Goal: Task Accomplishment & Management: Manage account settings

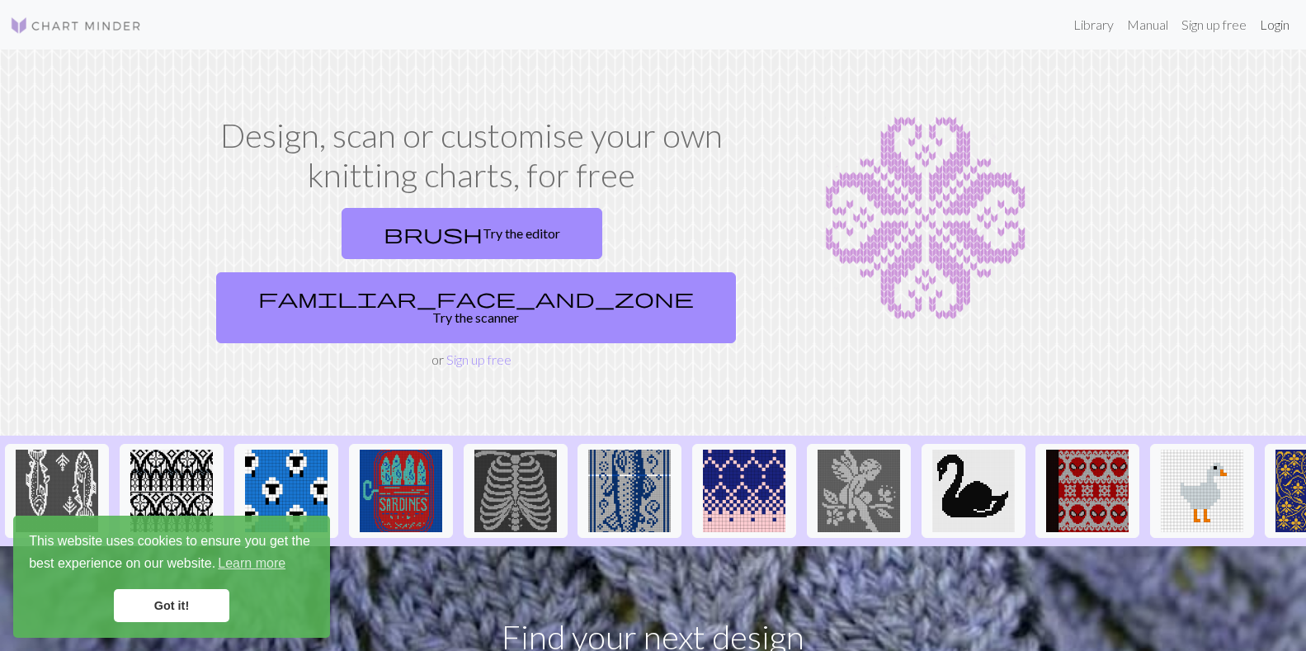
click at [1277, 18] on link "Login" at bounding box center [1274, 24] width 43 height 33
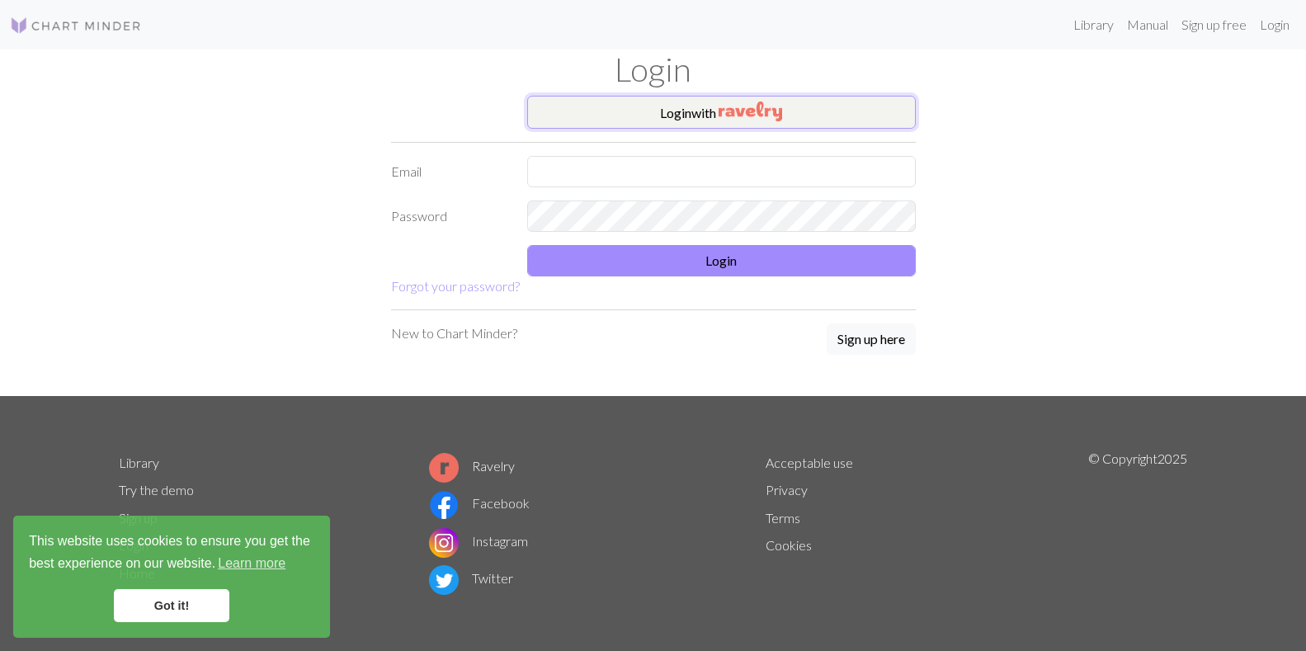
click at [822, 117] on button "Login with" at bounding box center [721, 112] width 389 height 33
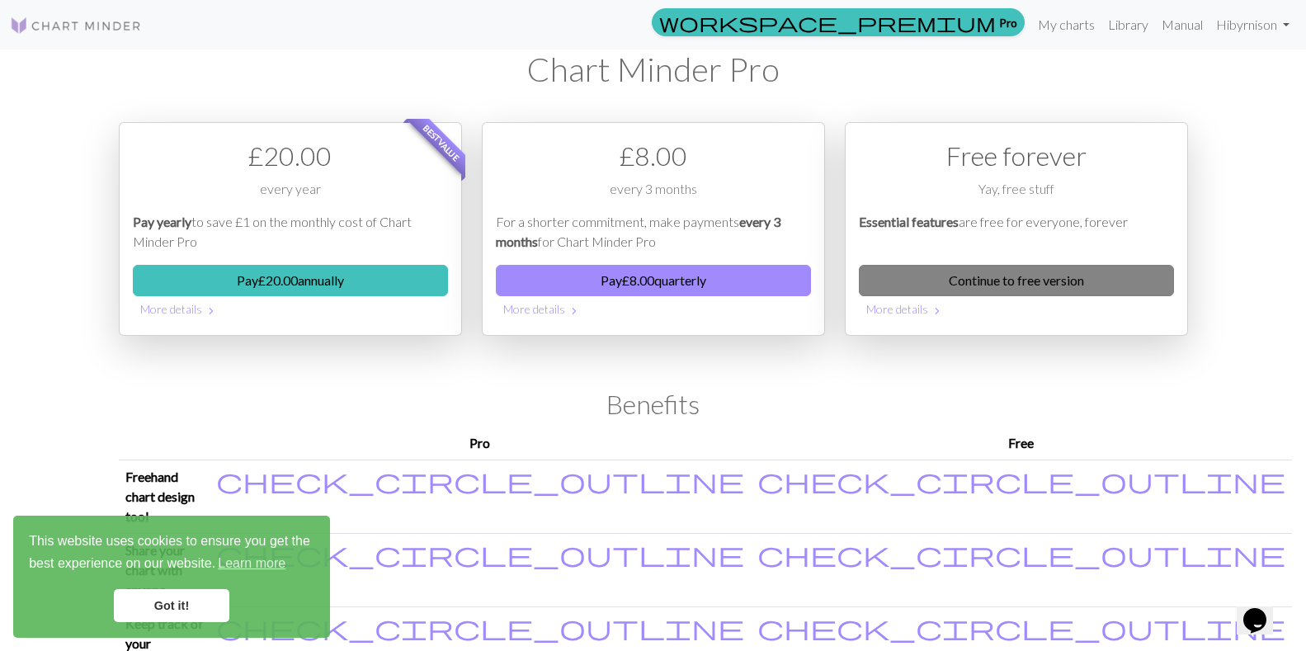
click at [991, 281] on link "Continue to free version" at bounding box center [1016, 280] width 315 height 31
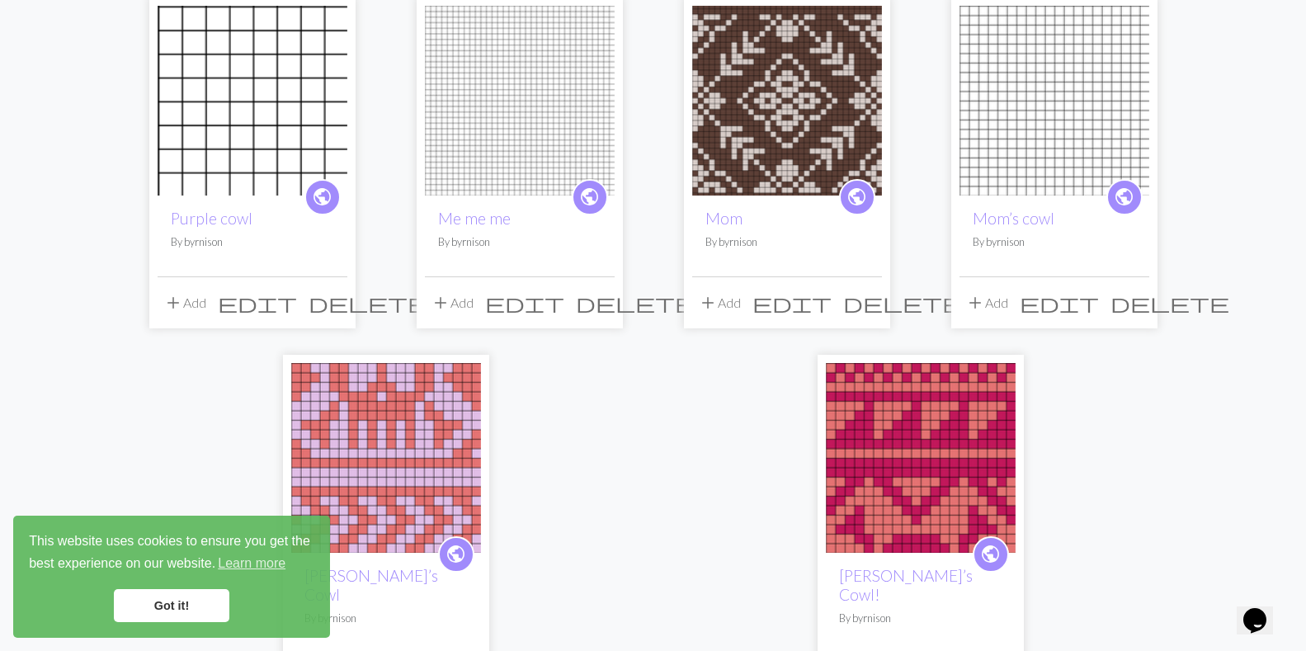
scroll to position [248, 0]
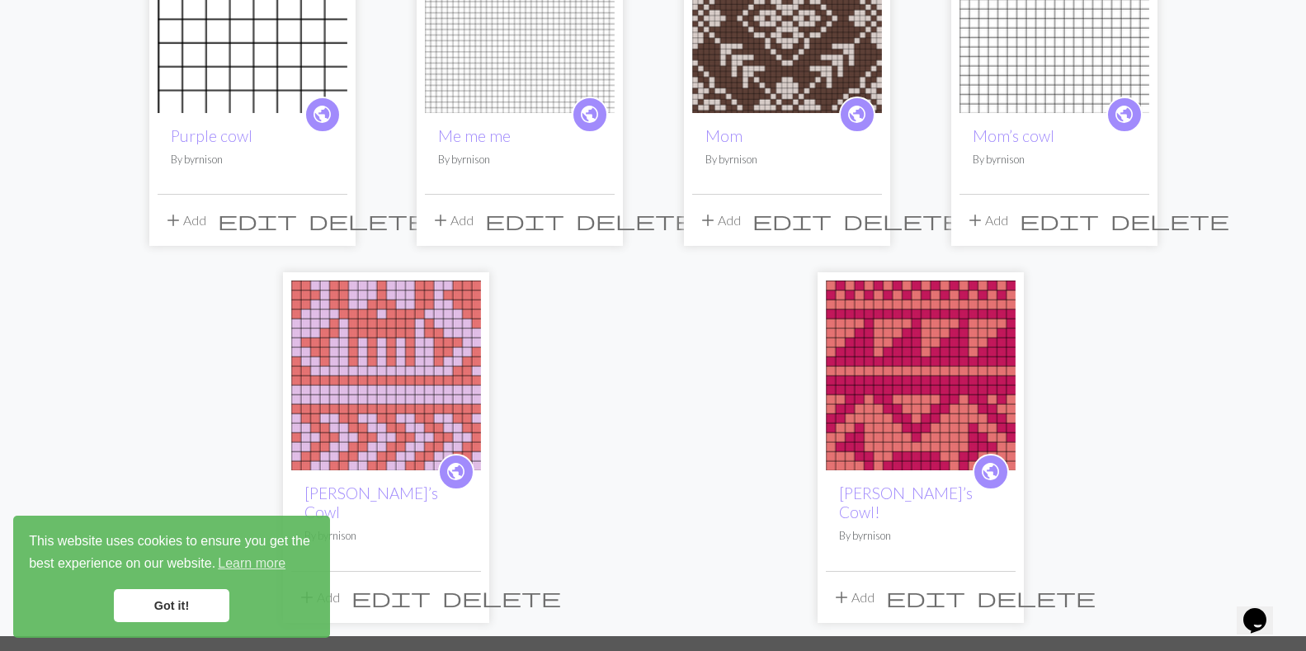
click at [328, 214] on span "delete" at bounding box center [368, 220] width 119 height 23
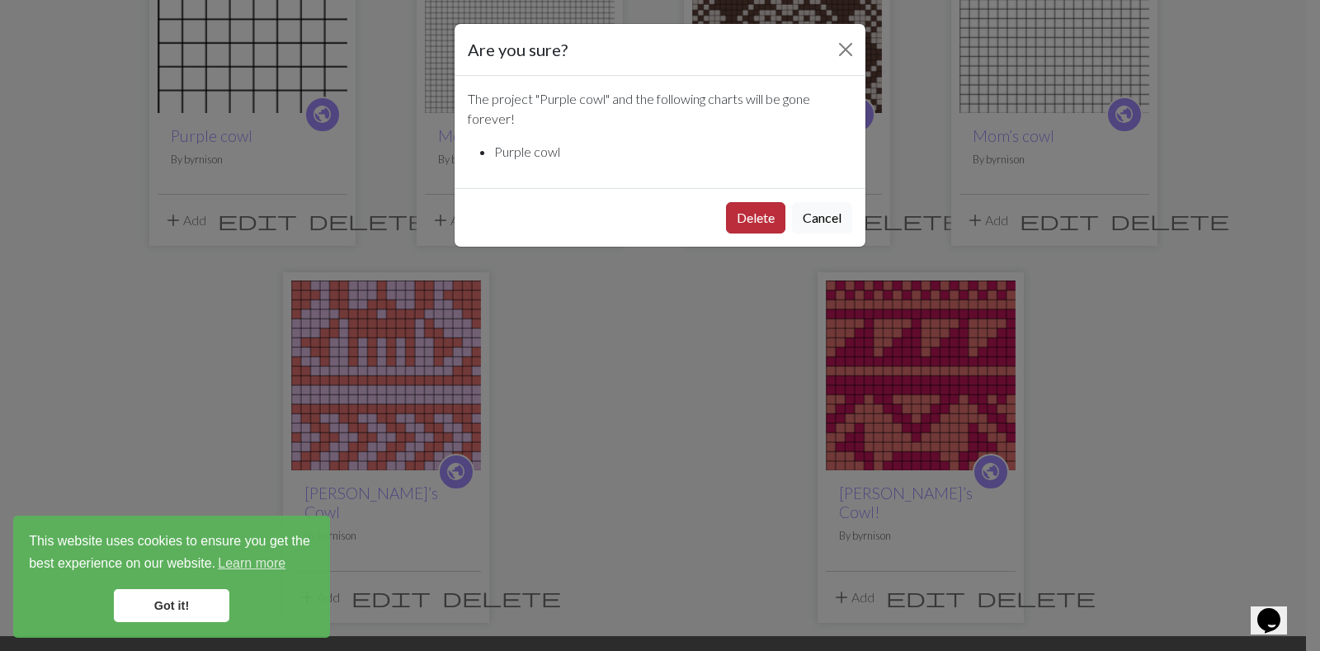
click at [748, 214] on button "Delete" at bounding box center [755, 217] width 59 height 31
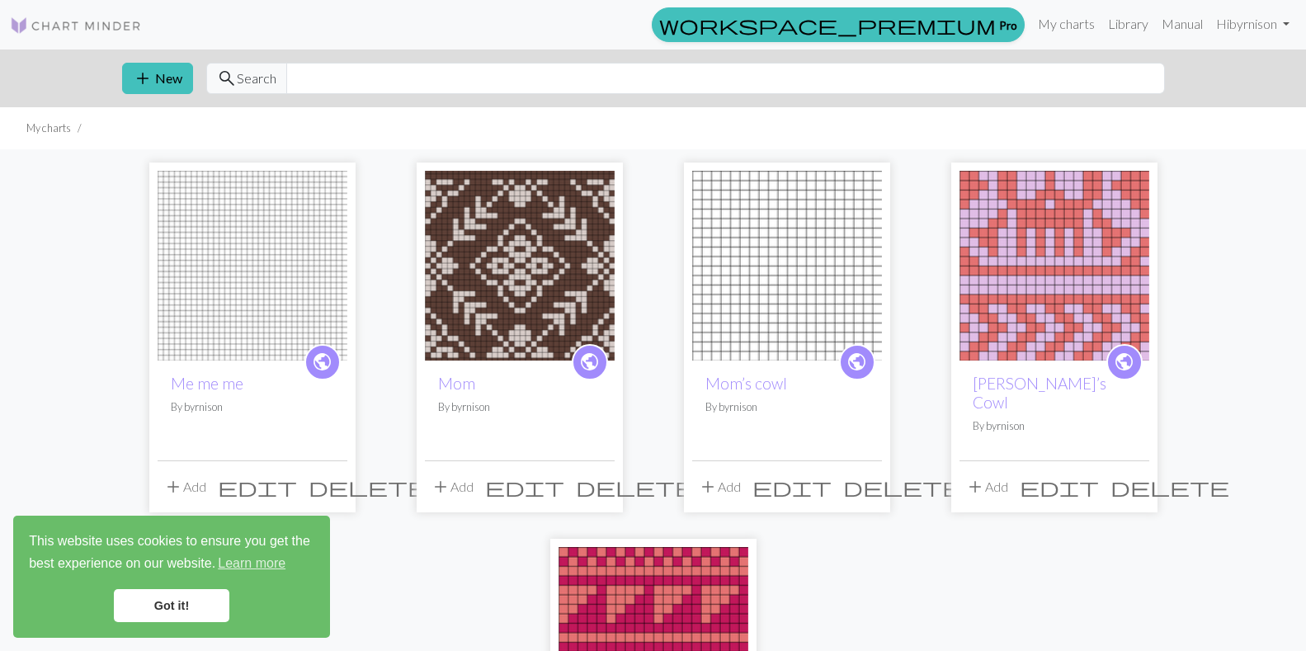
scroll to position [83, 0]
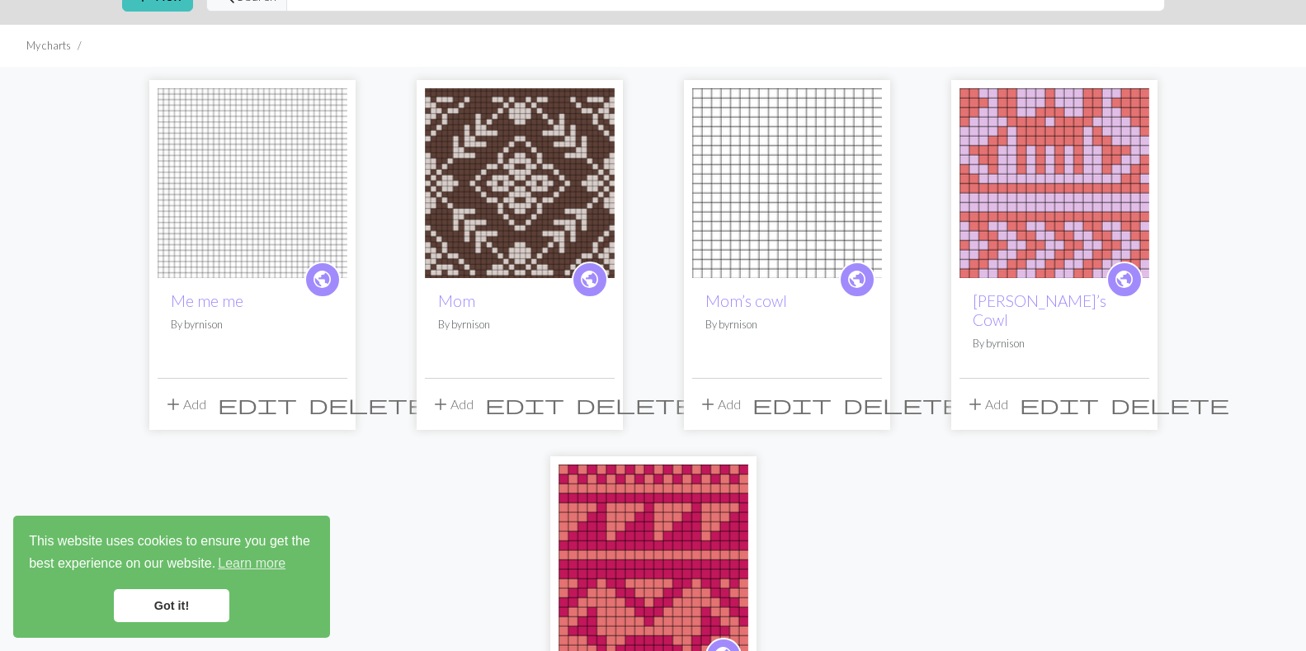
click at [880, 396] on button "delete" at bounding box center [903, 404] width 130 height 31
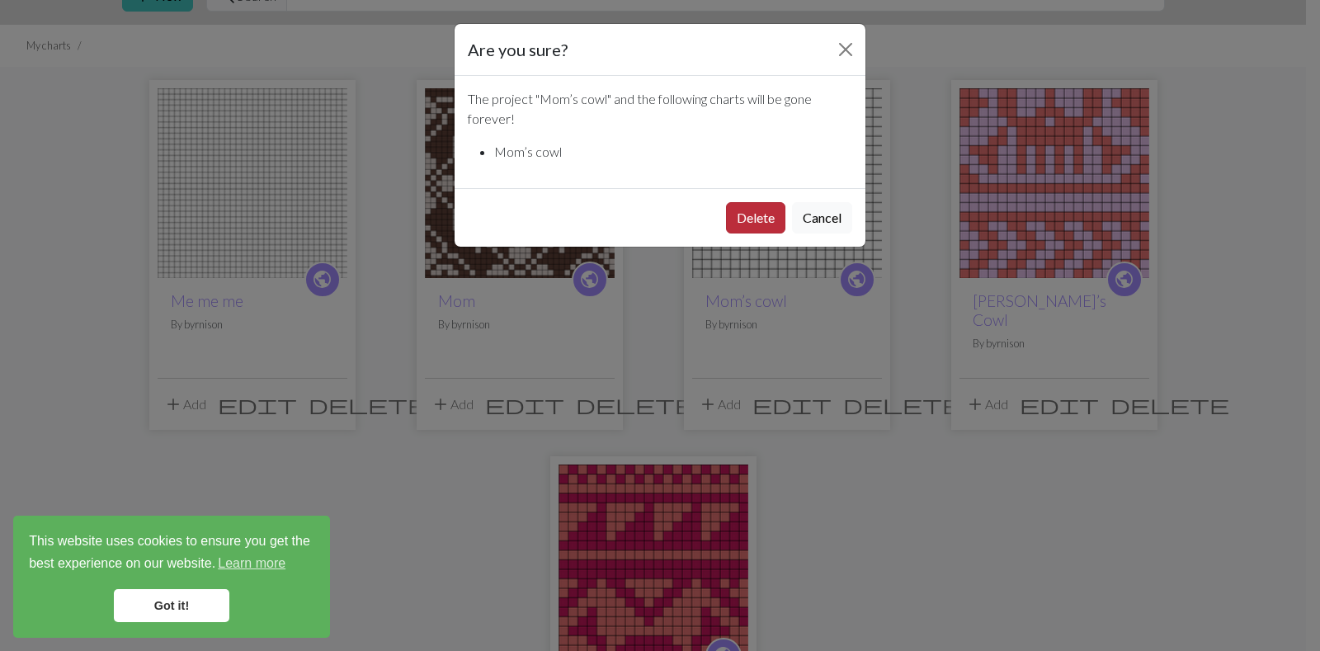
click at [752, 215] on button "Delete" at bounding box center [755, 217] width 59 height 31
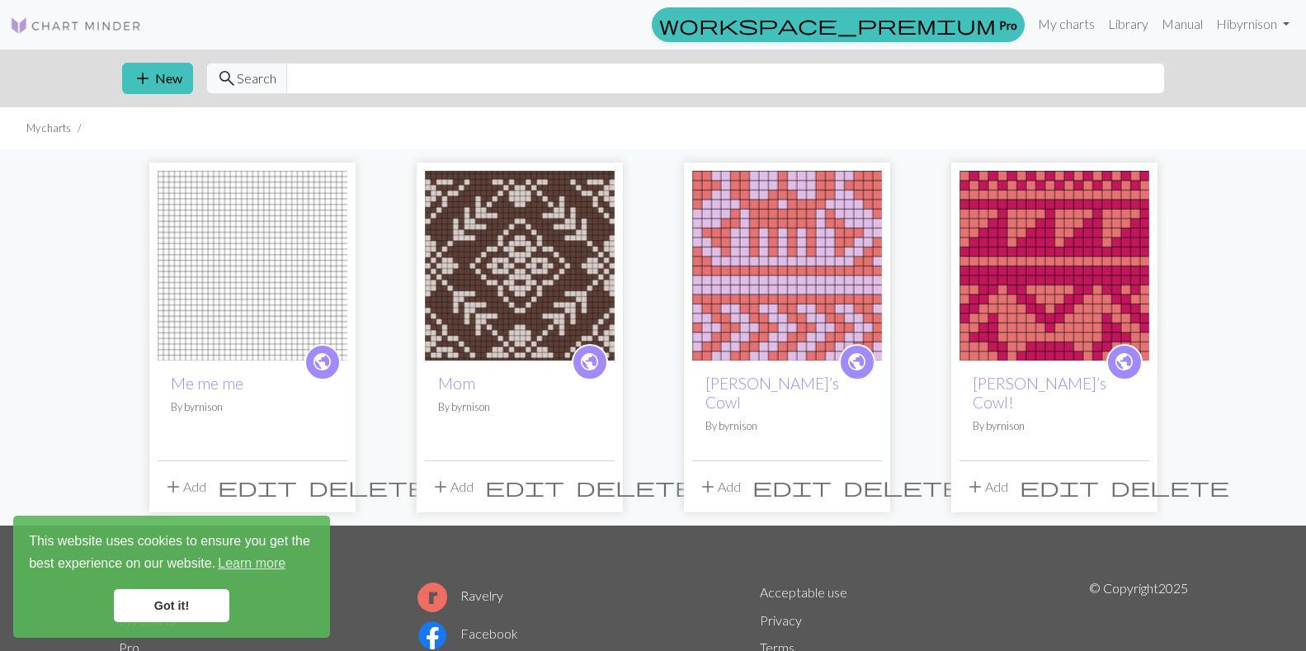
scroll to position [83, 0]
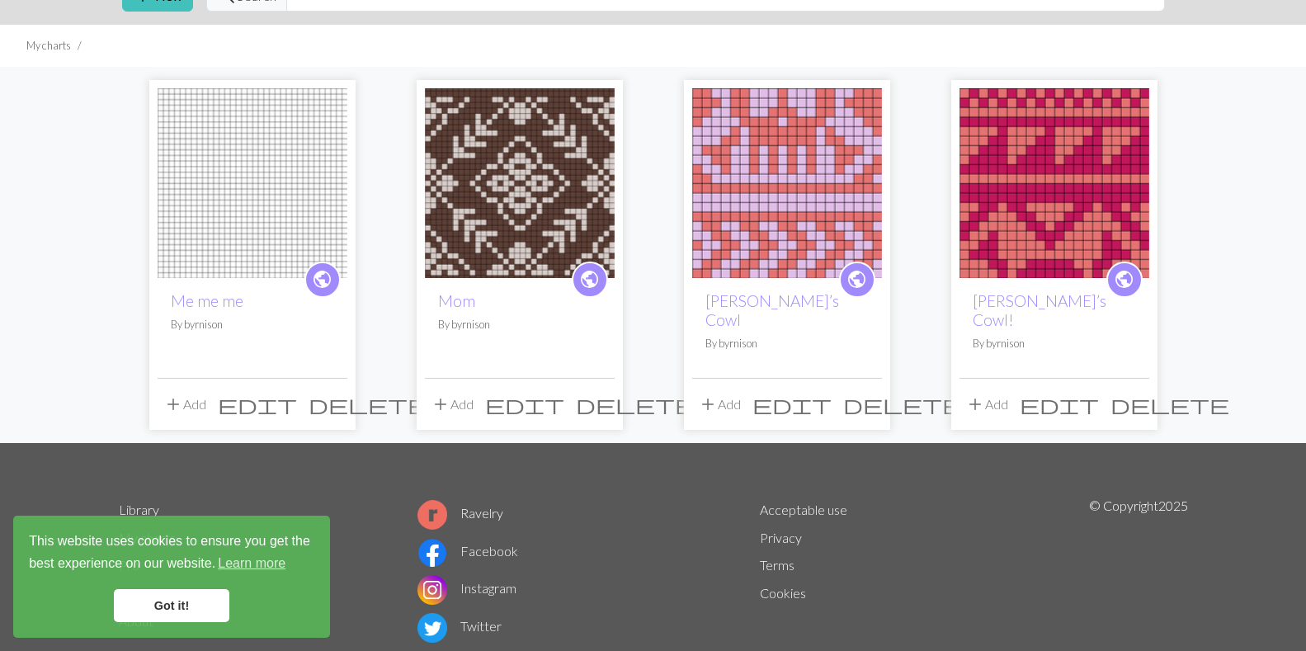
click at [328, 393] on span "delete" at bounding box center [368, 404] width 119 height 23
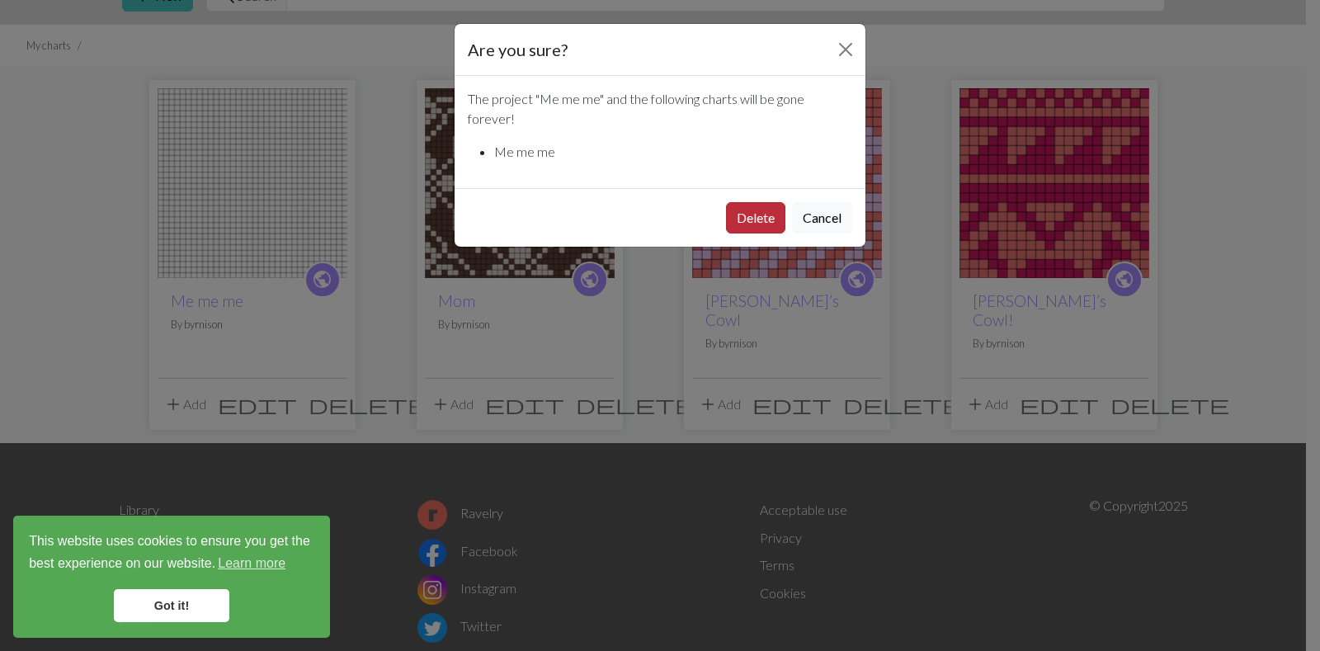
click at [768, 211] on button "Delete" at bounding box center [755, 217] width 59 height 31
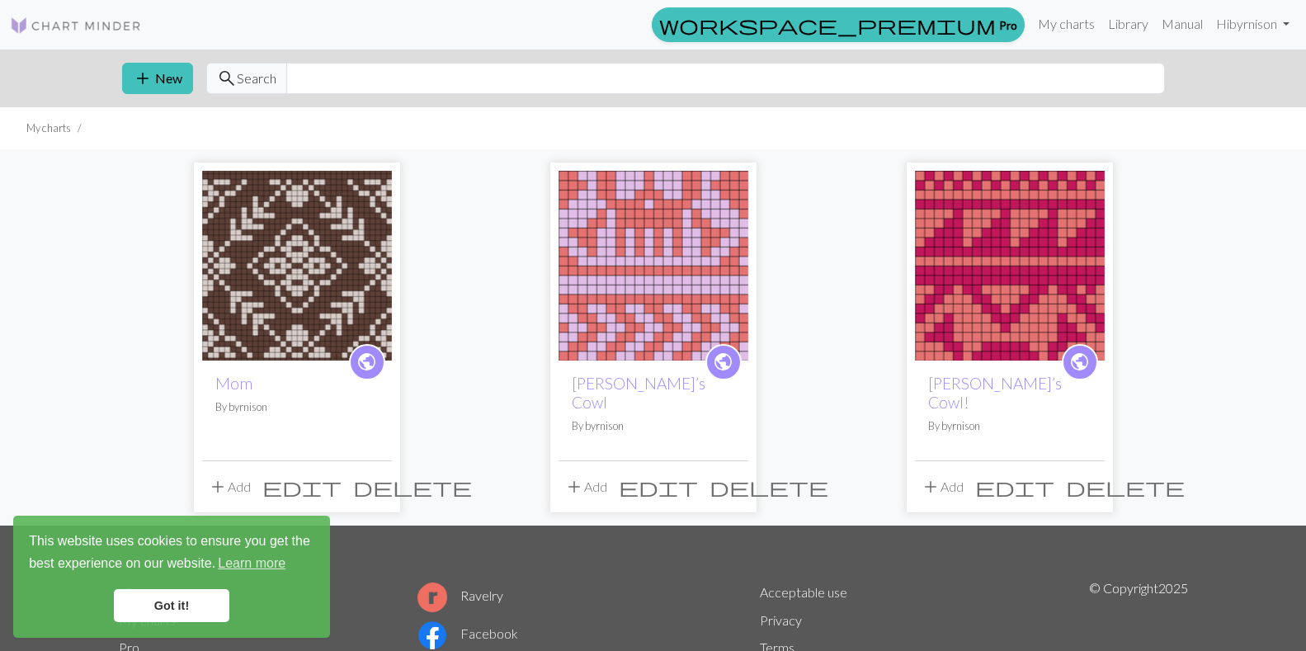
scroll to position [83, 0]
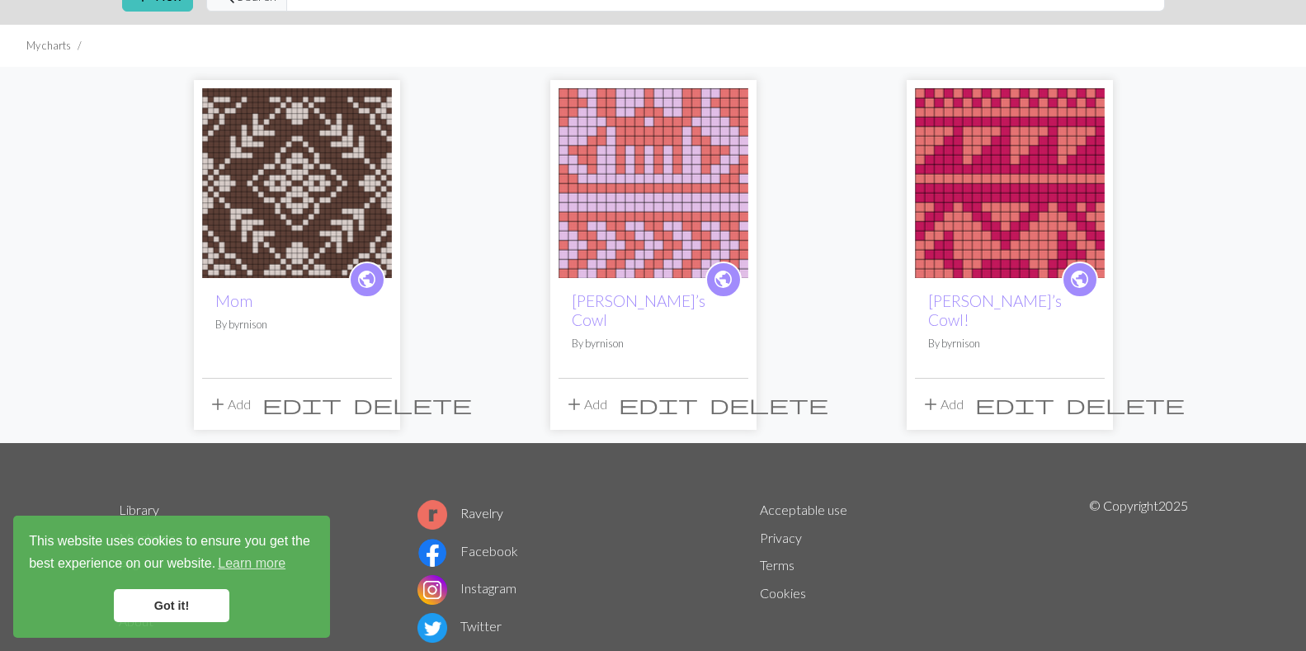
click at [234, 153] on img at bounding box center [297, 183] width 190 height 190
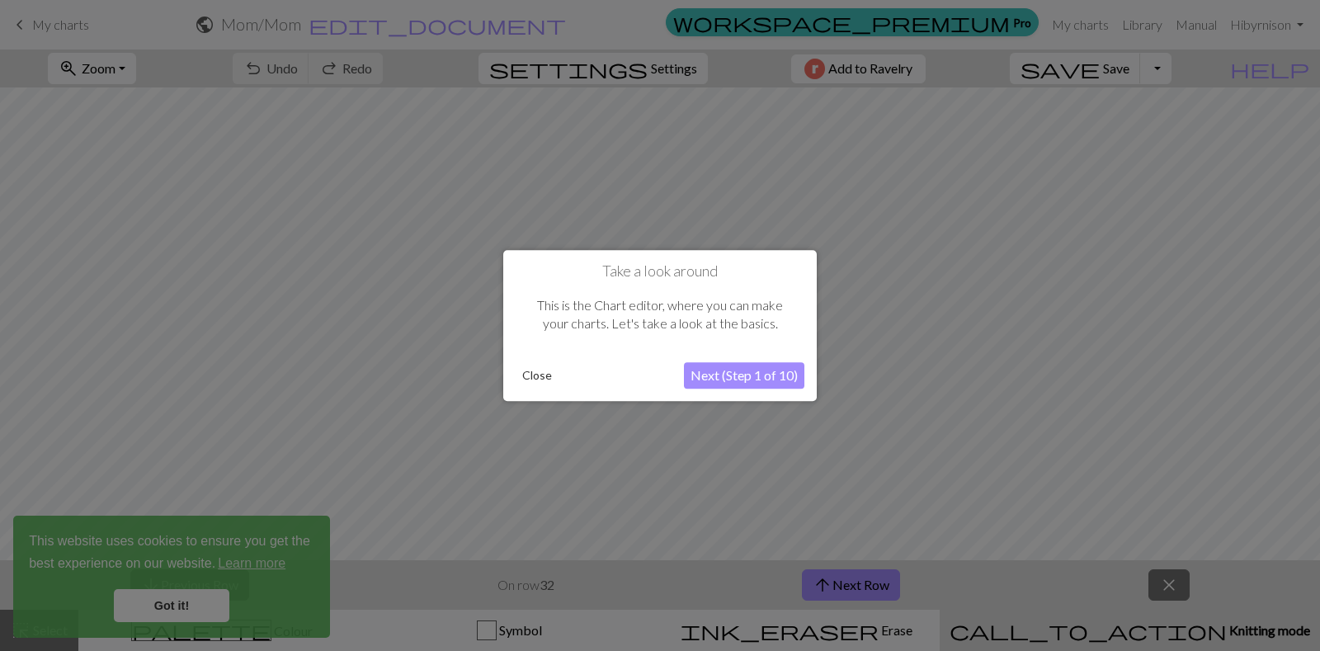
click at [533, 375] on button "Close" at bounding box center [537, 375] width 43 height 25
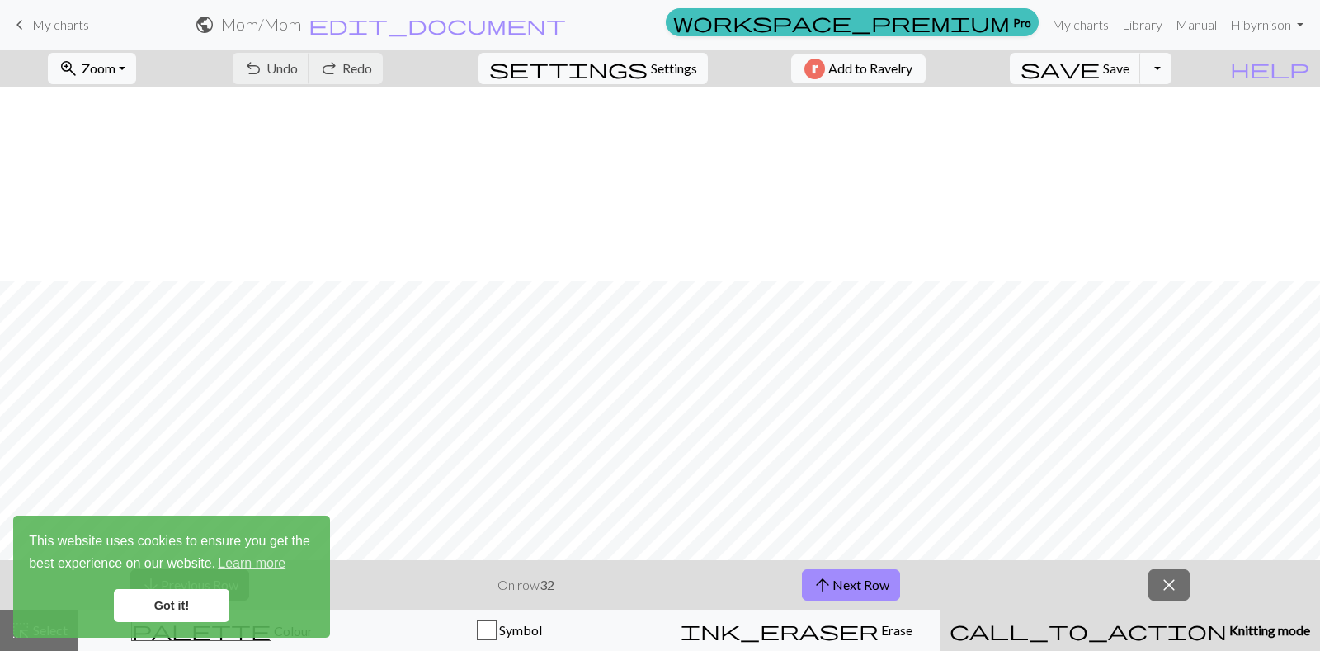
scroll to position [193, 0]
click at [136, 73] on button "zoom_in Zoom Zoom" at bounding box center [92, 68] width 88 height 31
click at [123, 196] on button "50%" at bounding box center [114, 198] width 130 height 26
click at [148, 603] on link "Got it!" at bounding box center [172, 605] width 116 height 33
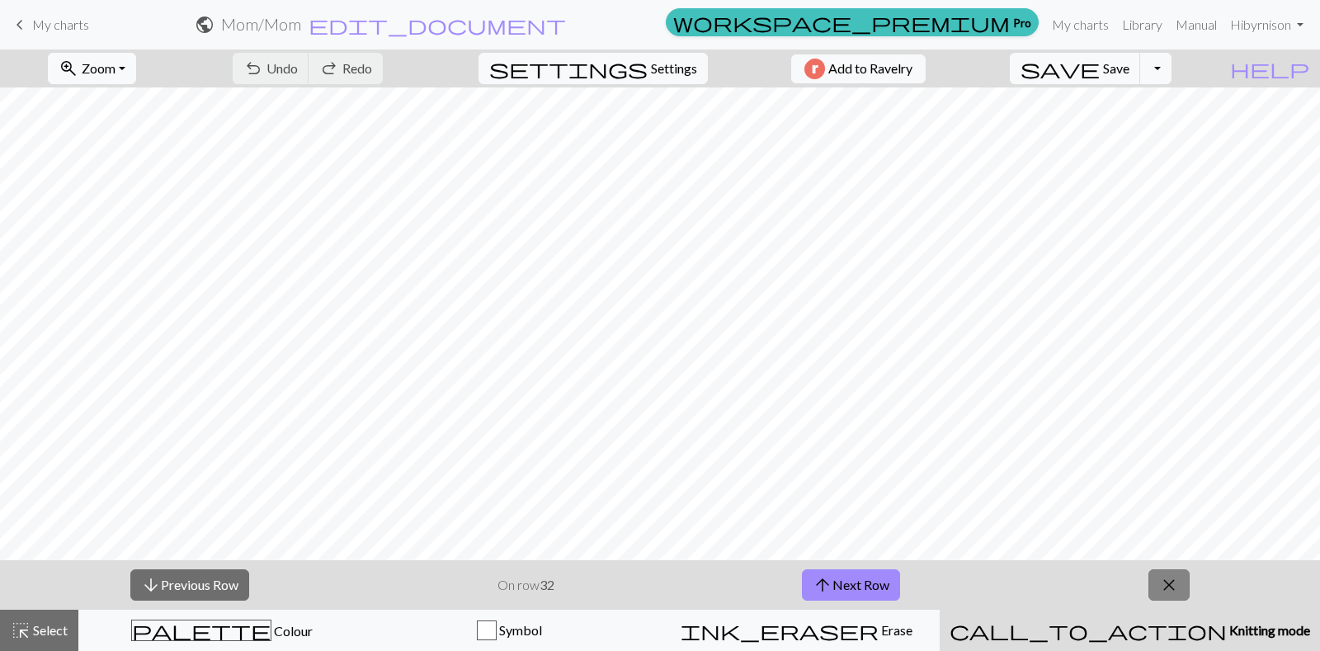
click at [1169, 580] on span "close" at bounding box center [1169, 585] width 20 height 23
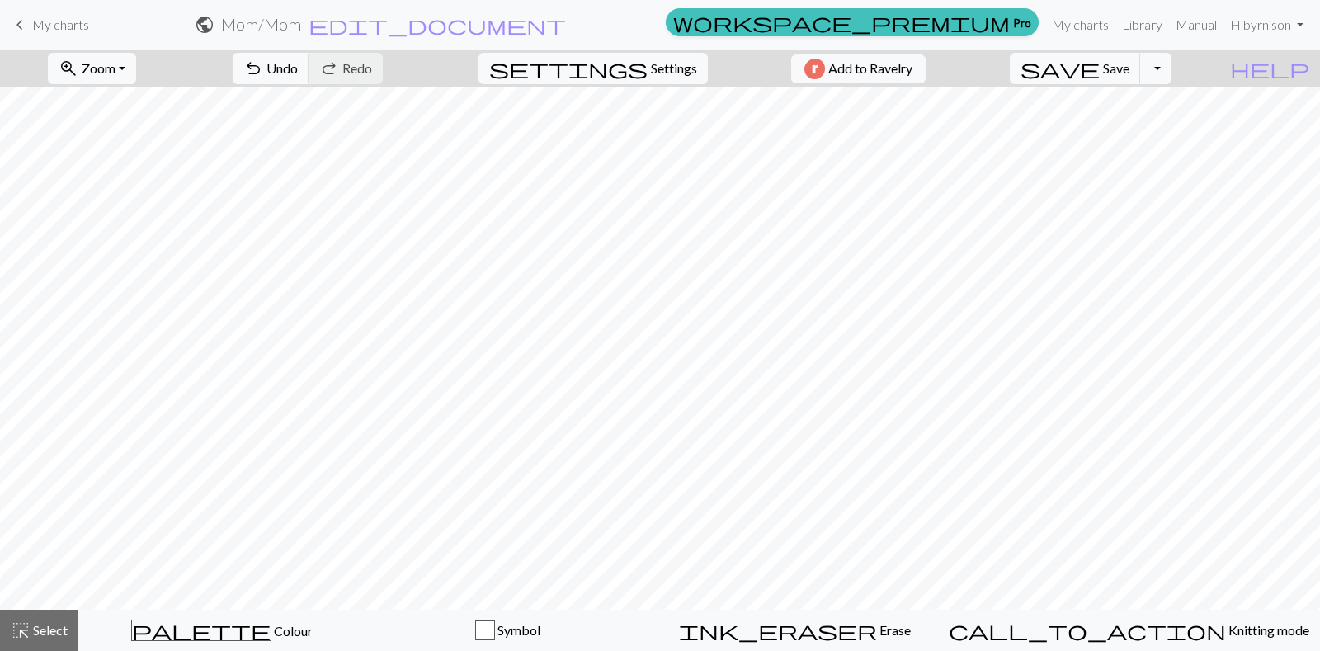
click at [56, 24] on span "My charts" at bounding box center [60, 25] width 57 height 16
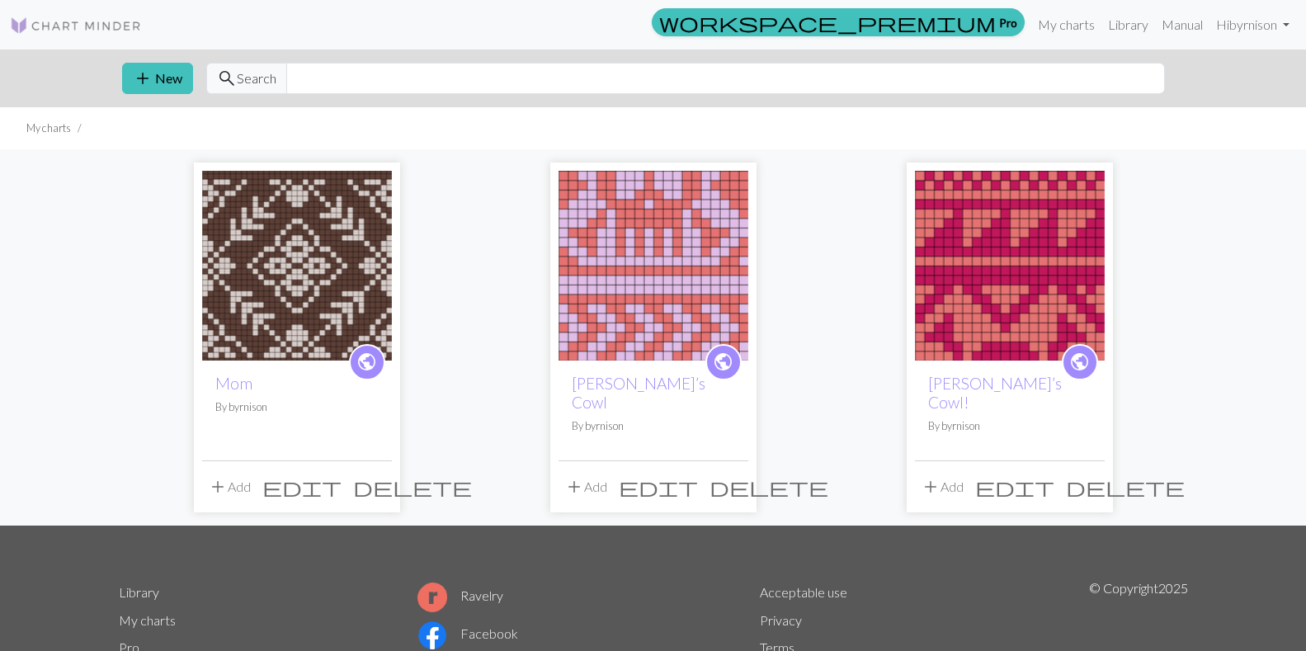
click at [666, 312] on img at bounding box center [654, 266] width 190 height 190
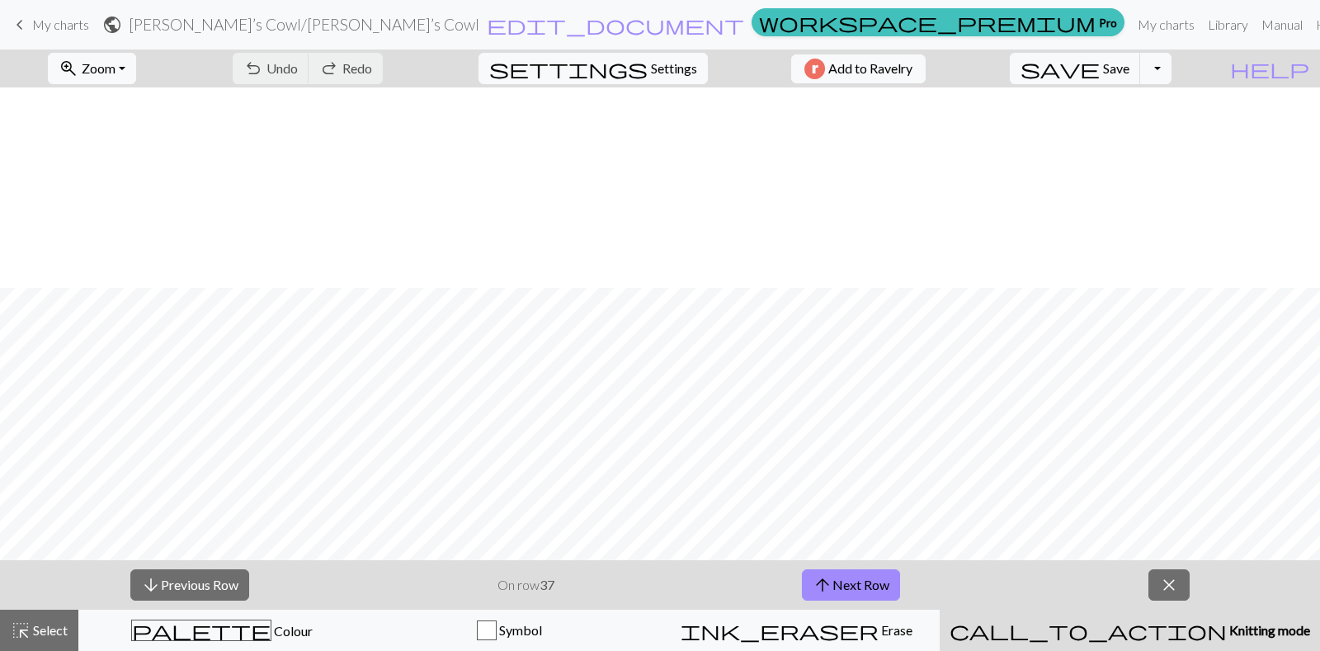
scroll to position [474, 0]
click at [1174, 582] on span "close" at bounding box center [1169, 585] width 20 height 23
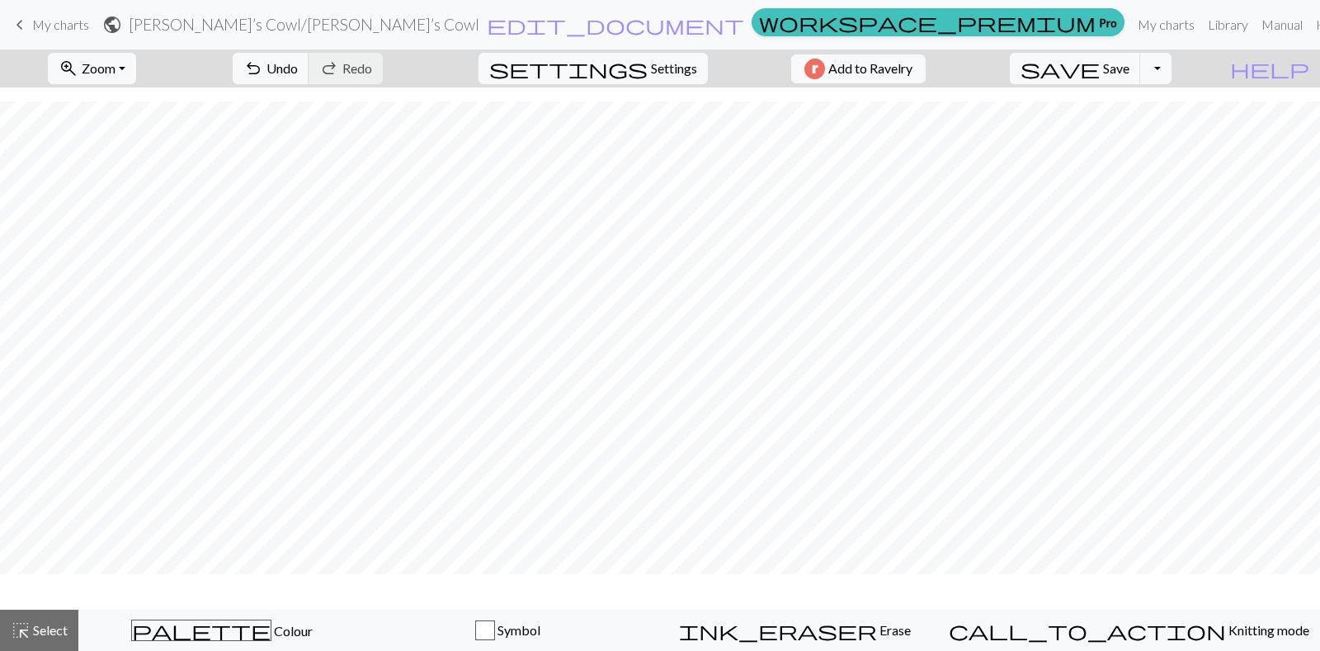
scroll to position [424, 0]
click at [116, 68] on span "Zoom" at bounding box center [99, 68] width 34 height 16
click at [113, 202] on button "50%" at bounding box center [114, 198] width 130 height 26
click at [17, 28] on span "keyboard_arrow_left" at bounding box center [20, 24] width 20 height 23
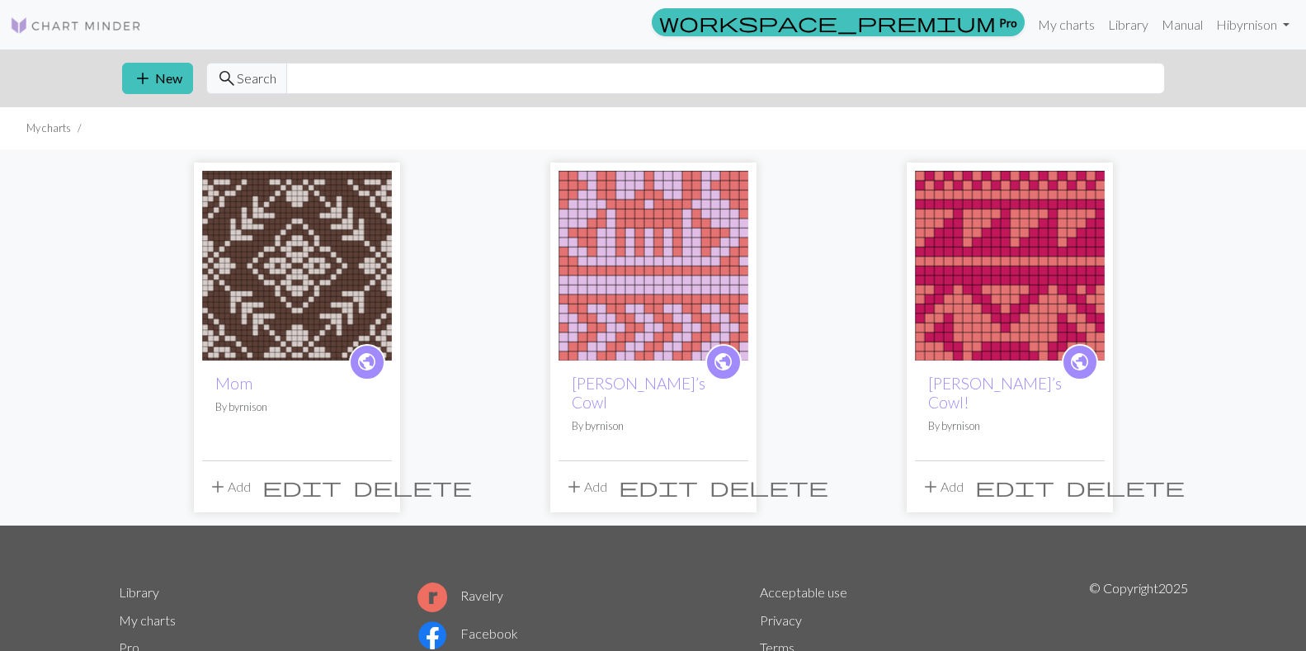
click at [1026, 315] on img at bounding box center [1010, 266] width 190 height 190
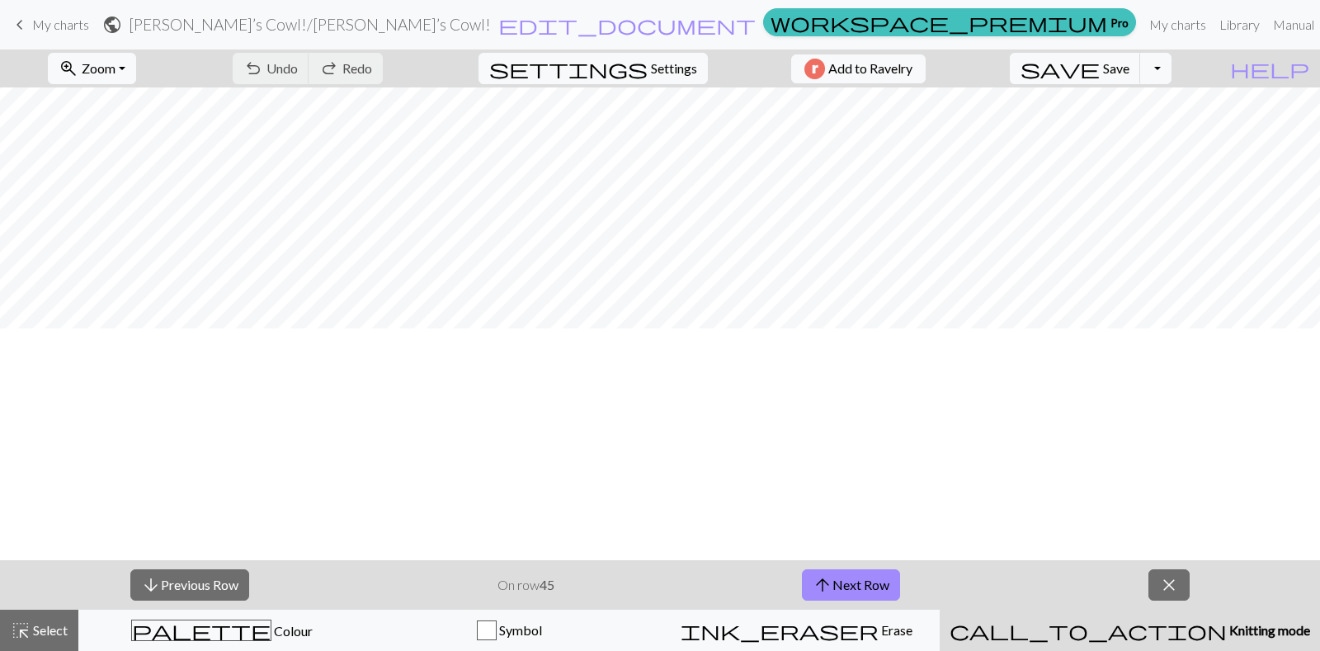
scroll to position [193, 0]
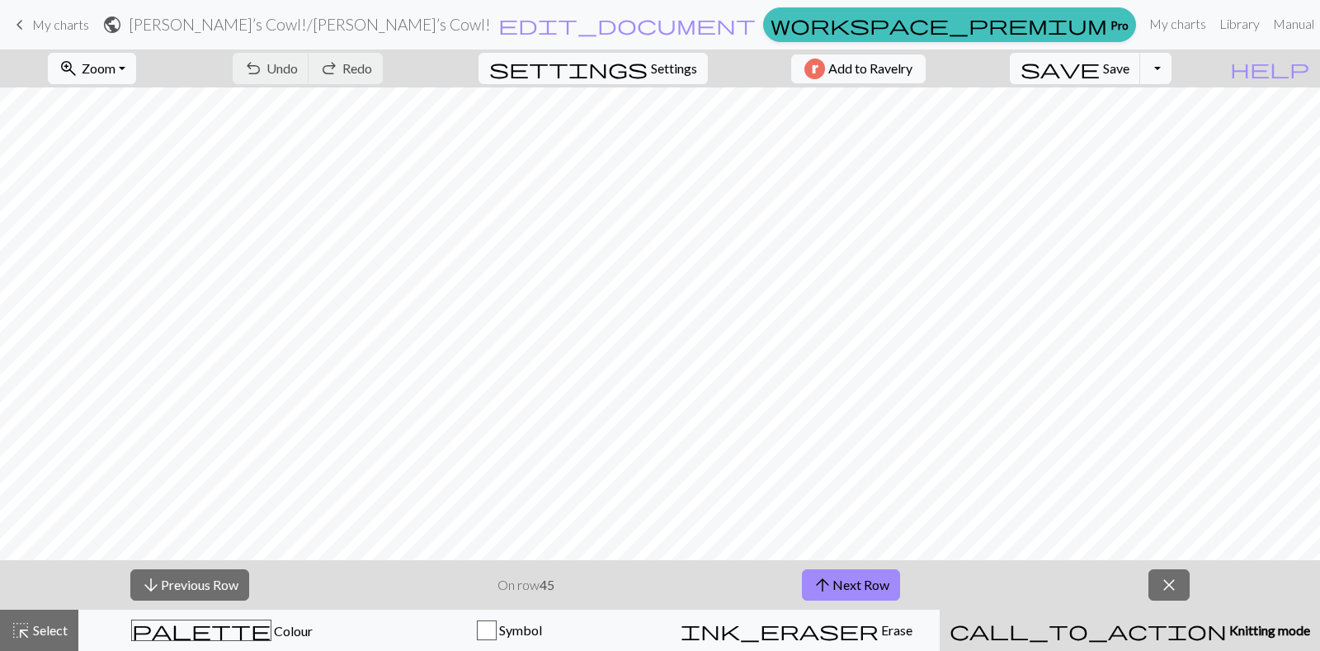
click at [65, 22] on span "My charts" at bounding box center [60, 25] width 57 height 16
